Goal: Information Seeking & Learning: Find specific fact

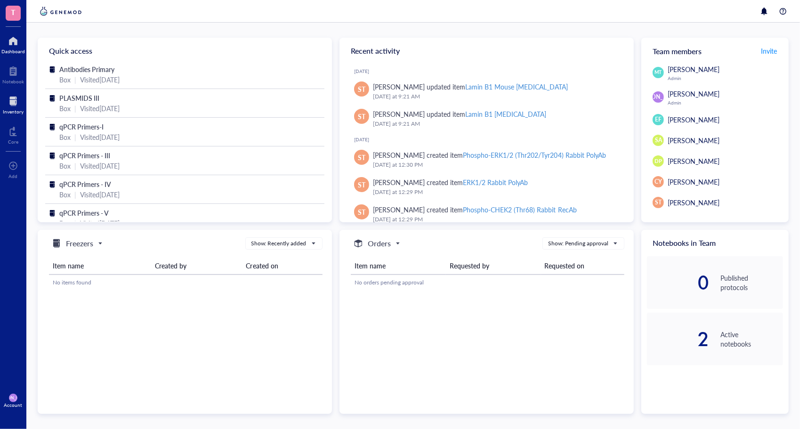
click at [12, 92] on div "Inventory" at bounding box center [13, 104] width 26 height 26
click at [16, 103] on div at bounding box center [13, 101] width 21 height 15
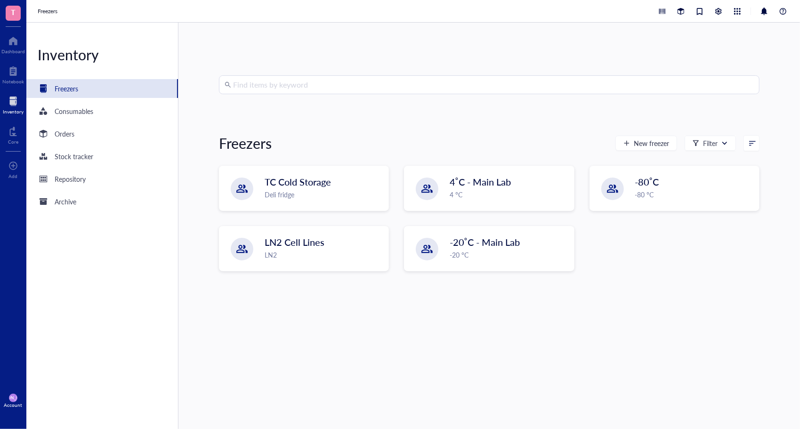
click at [293, 88] on input "search" at bounding box center [493, 85] width 521 height 18
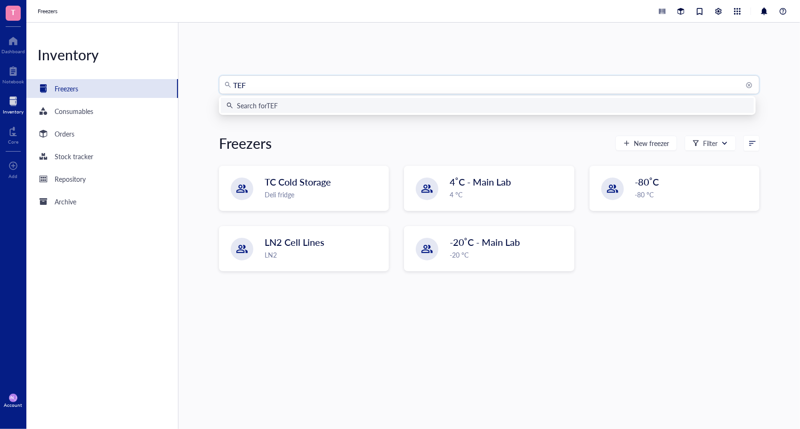
type input "TEFM"
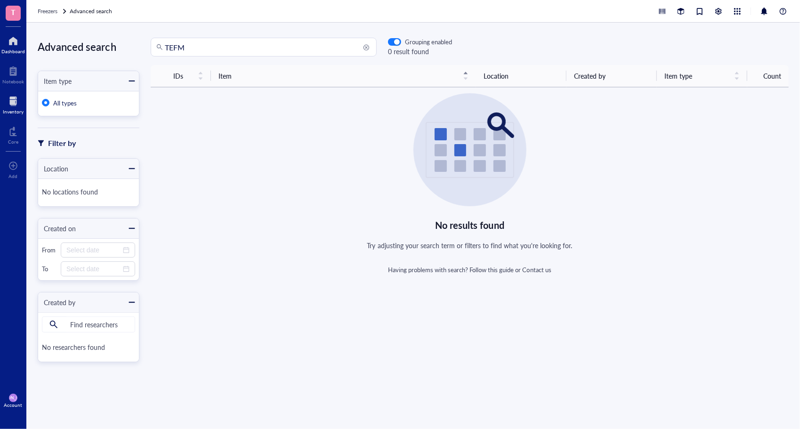
click at [18, 53] on div "Dashboard" at bounding box center [13, 51] width 24 height 6
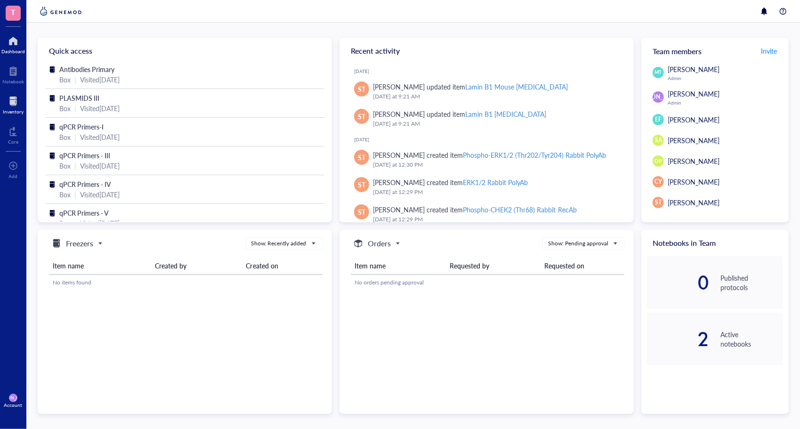
click at [5, 112] on div "Inventory" at bounding box center [13, 112] width 21 height 6
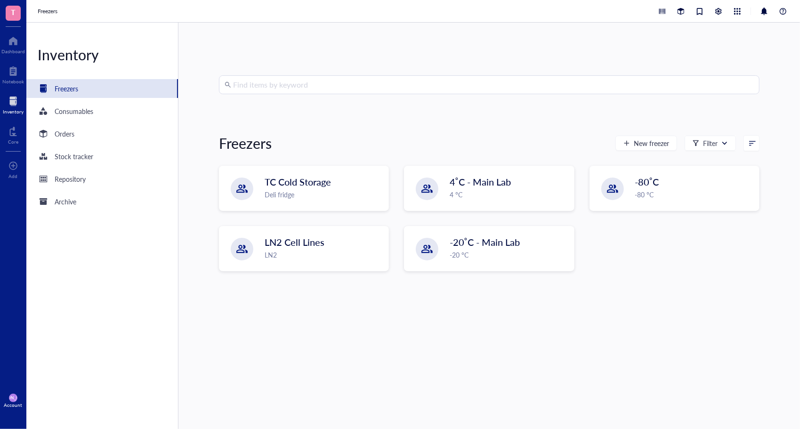
click at [287, 79] on input "search" at bounding box center [493, 85] width 521 height 18
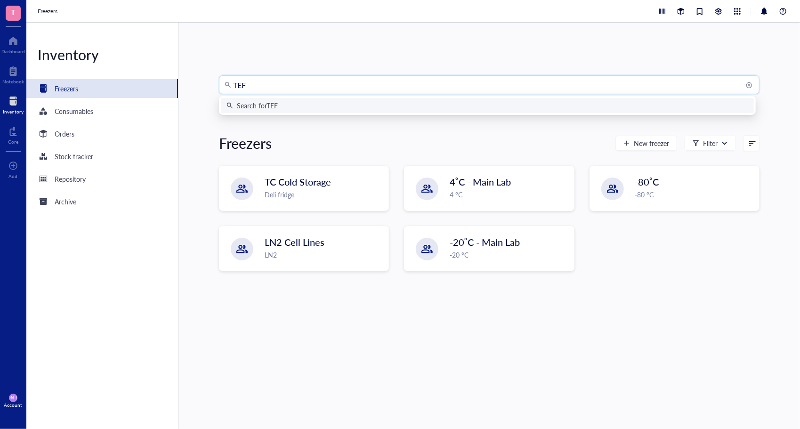
type input "TEFM"
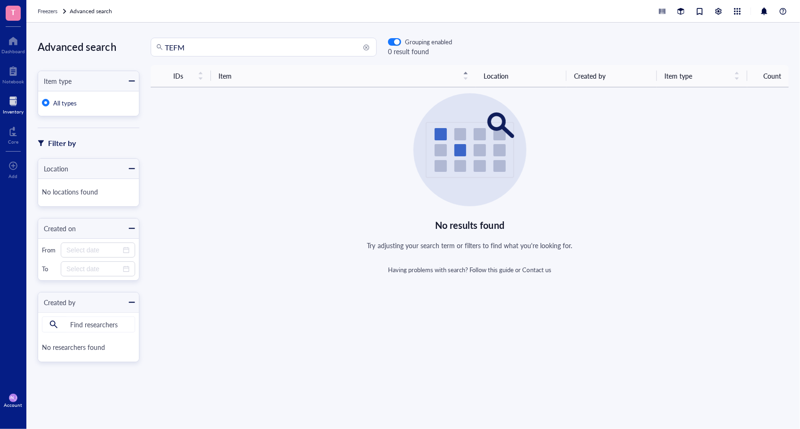
drag, startPoint x: 256, startPoint y: 41, endPoint x: 136, endPoint y: 52, distance: 120.5
click at [136, 52] on div "Advanced search Item type All types Filter by Location No locations found Creat…" at bounding box center [412, 226] width 773 height 406
type input "elongation"
drag, startPoint x: 213, startPoint y: 44, endPoint x: 76, endPoint y: 30, distance: 137.3
click at [76, 30] on div "Advanced search Item type All types Filter by Location No locations found Creat…" at bounding box center [412, 226] width 773 height 406
